Goal: Information Seeking & Learning: Learn about a topic

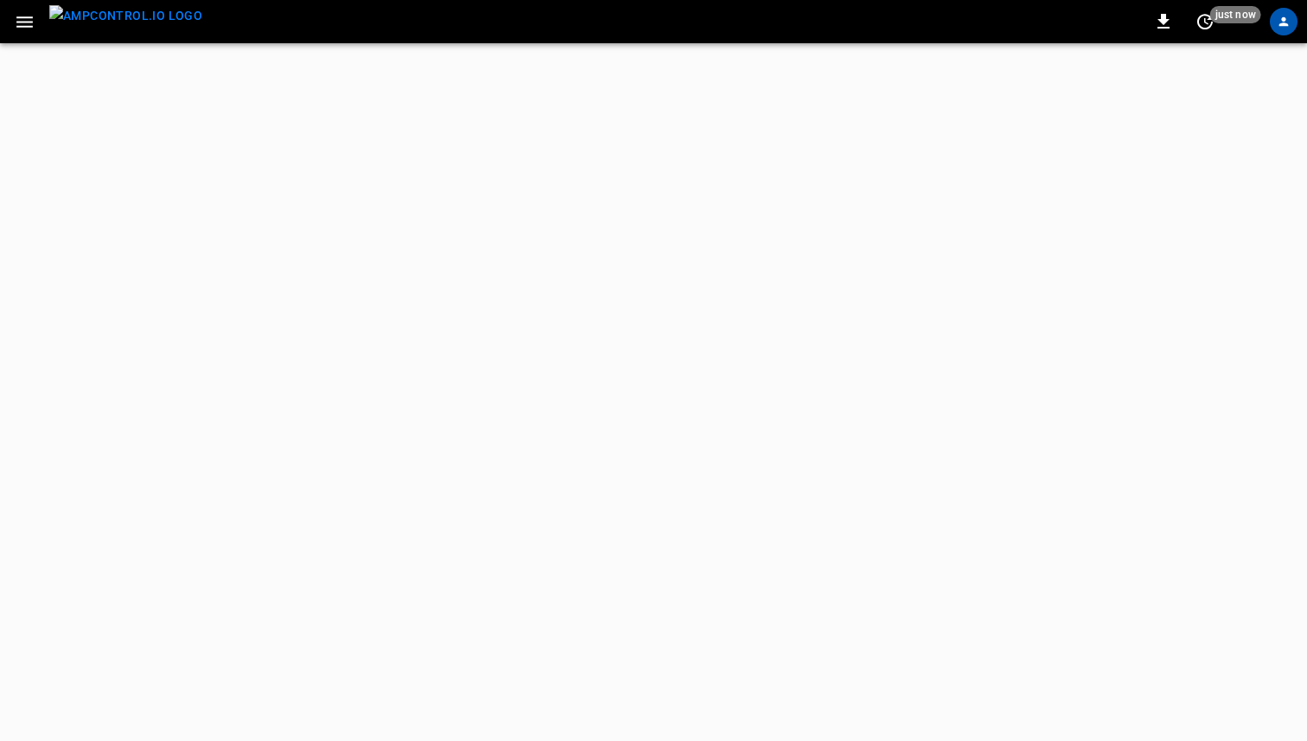
click at [23, 18] on icon "button" at bounding box center [25, 22] width 22 height 22
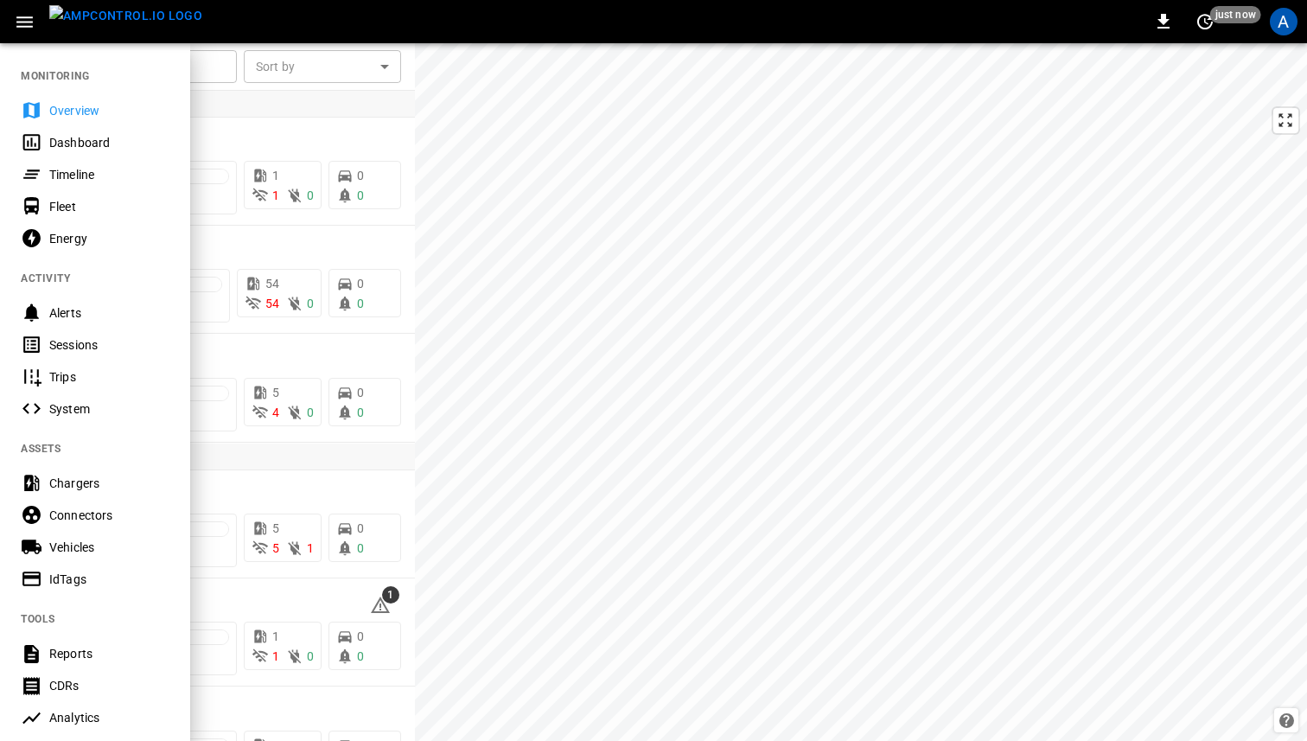
scroll to position [291, 0]
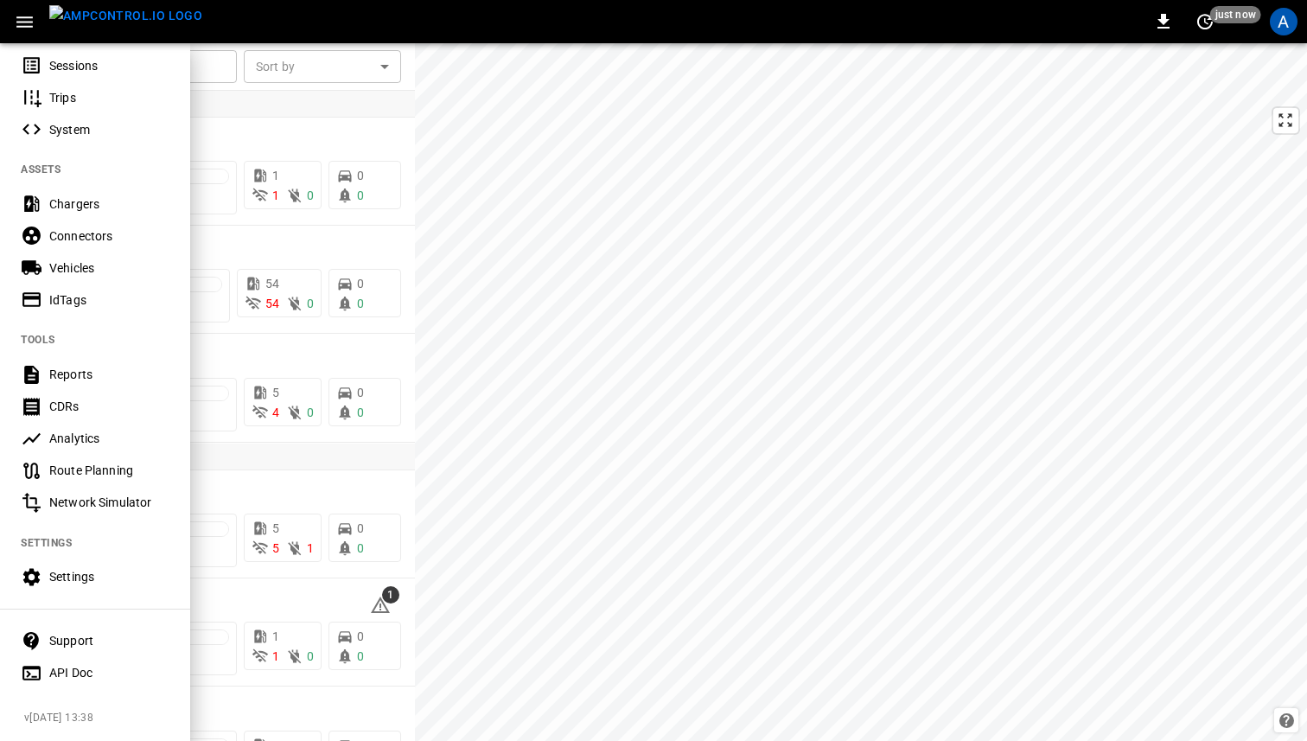
click at [74, 632] on div "Support" at bounding box center [109, 640] width 120 height 17
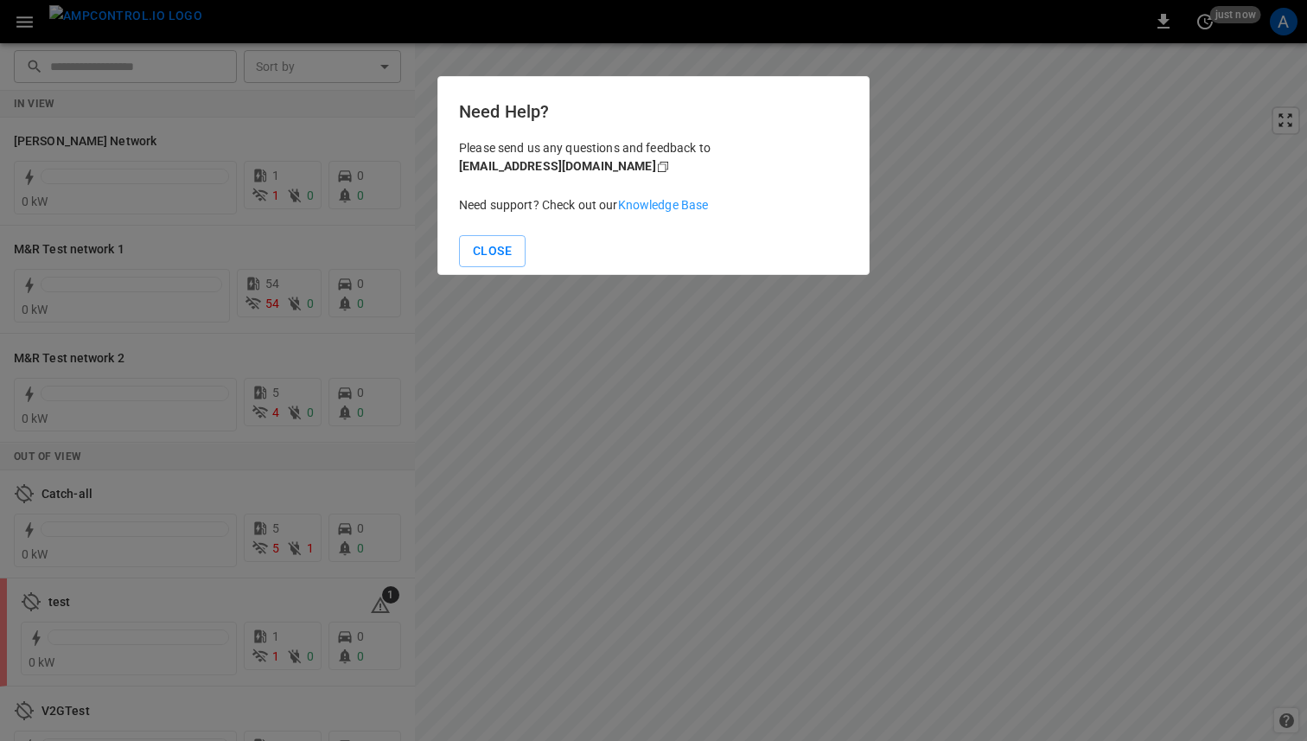
click at [660, 208] on link "Knowledge Base" at bounding box center [663, 205] width 91 height 14
click at [498, 254] on button "Close" at bounding box center [492, 251] width 67 height 32
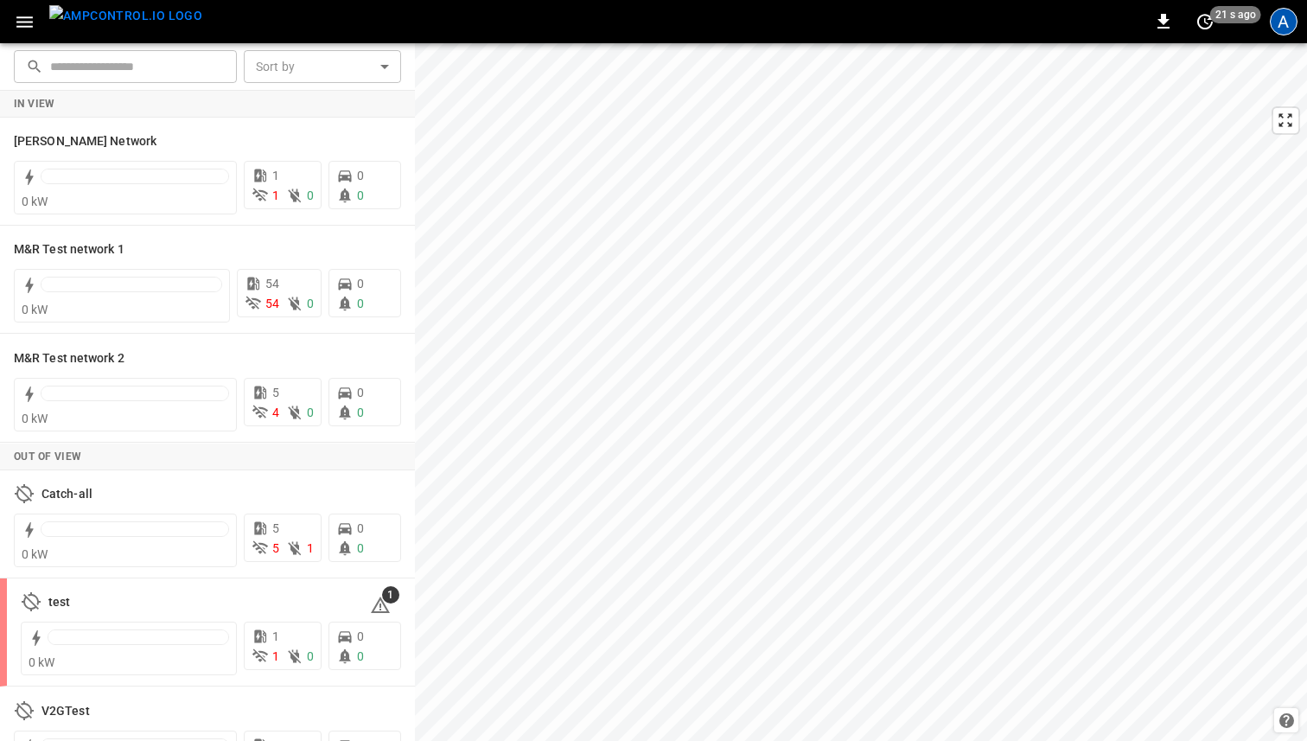
click at [1287, 16] on div "A" at bounding box center [1284, 22] width 28 height 28
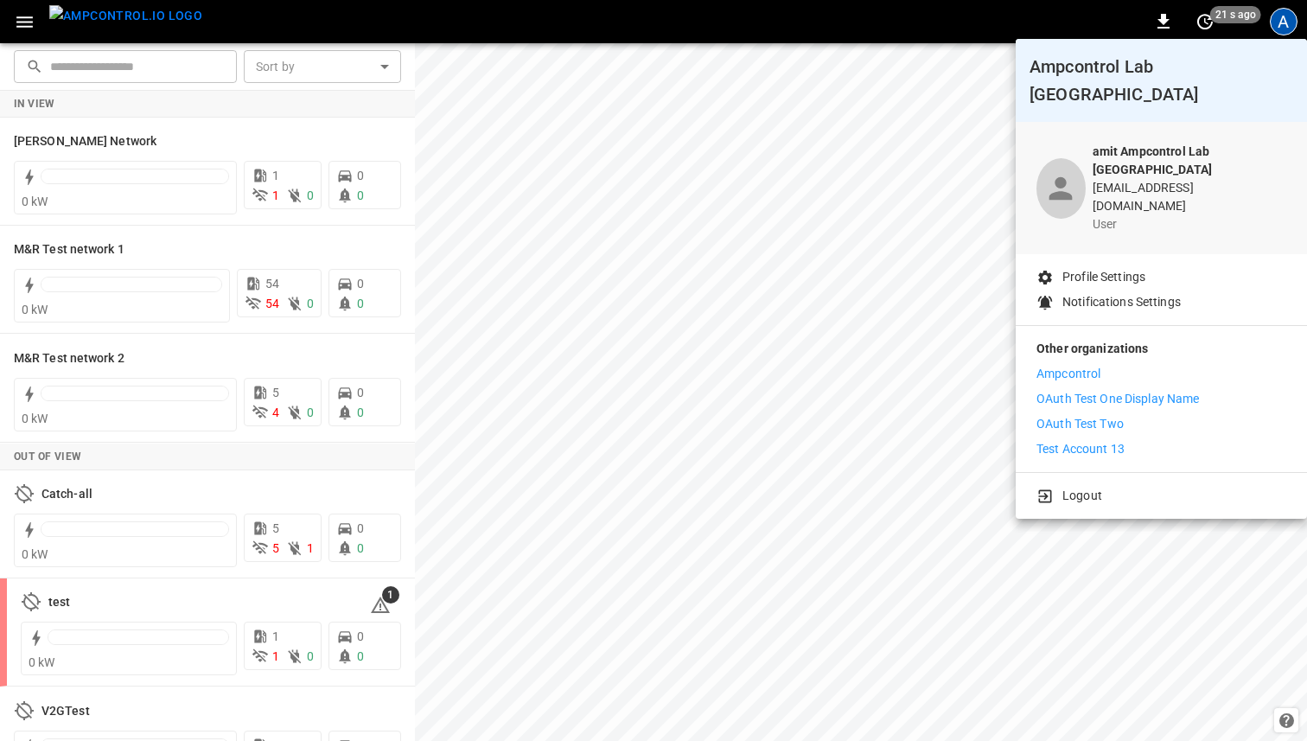
click at [1100, 487] on p "Logout" at bounding box center [1083, 496] width 40 height 18
